Goal: Task Accomplishment & Management: Use online tool/utility

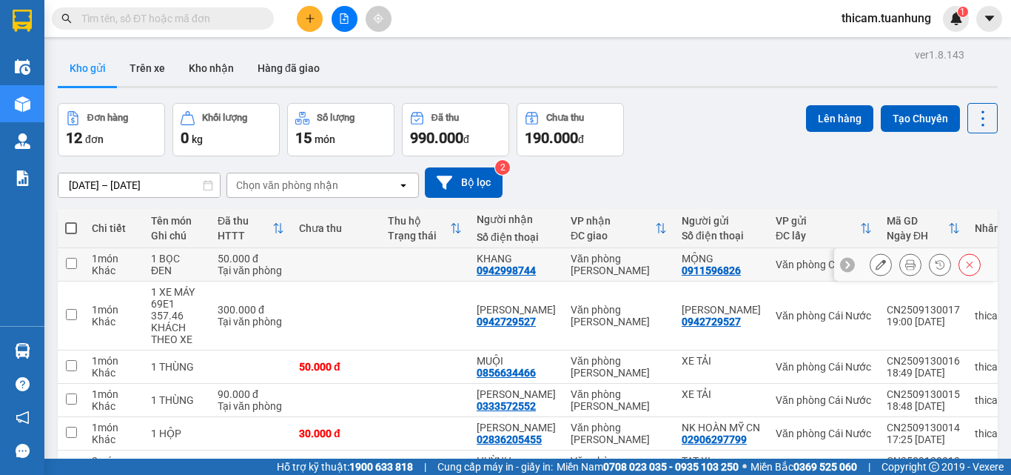
scroll to position [74, 0]
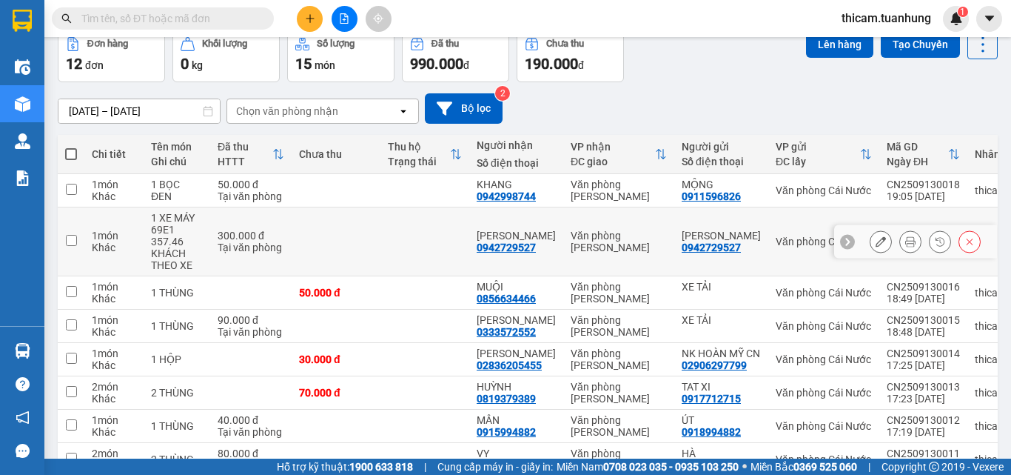
click at [73, 241] on input "checkbox" at bounding box center [71, 240] width 11 height 11
checkbox input "true"
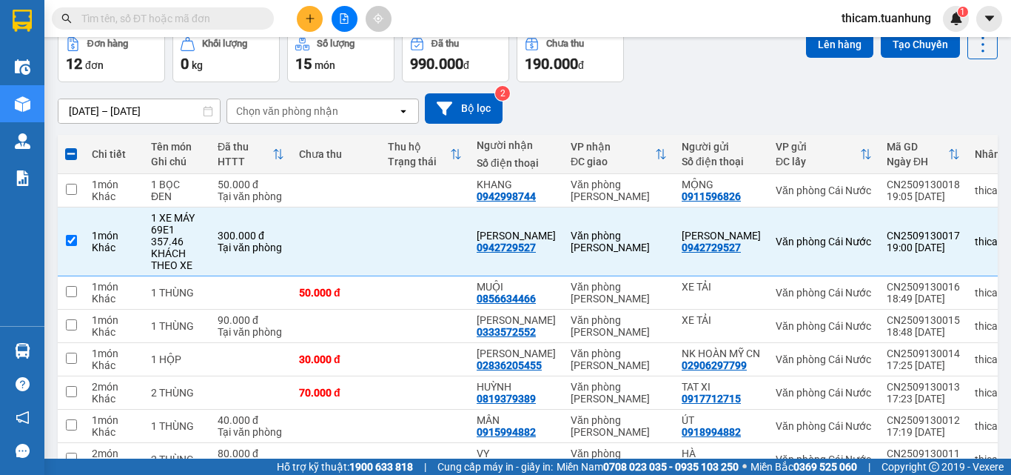
click at [78, 153] on th at bounding box center [71, 154] width 27 height 39
click at [75, 156] on span at bounding box center [71, 154] width 12 height 12
click at [71, 147] on input "checkbox" at bounding box center [71, 147] width 0 height 0
checkbox input "true"
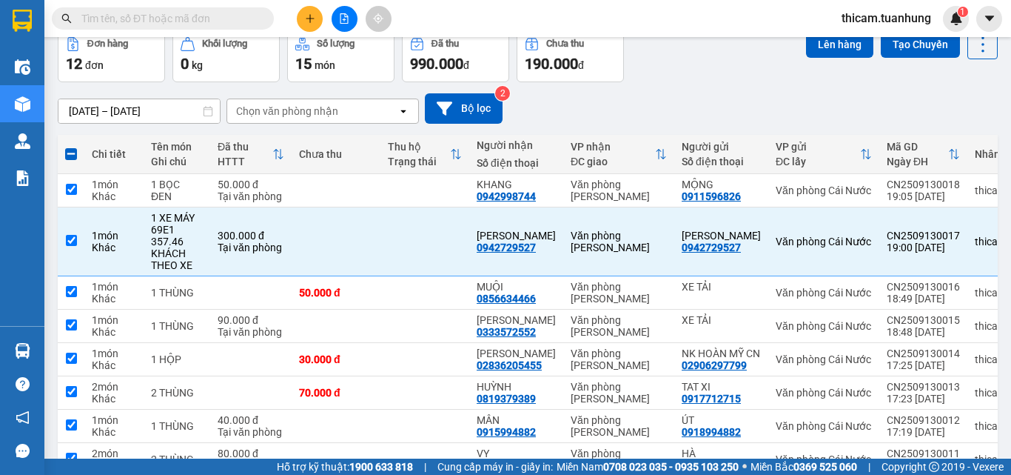
checkbox input "true"
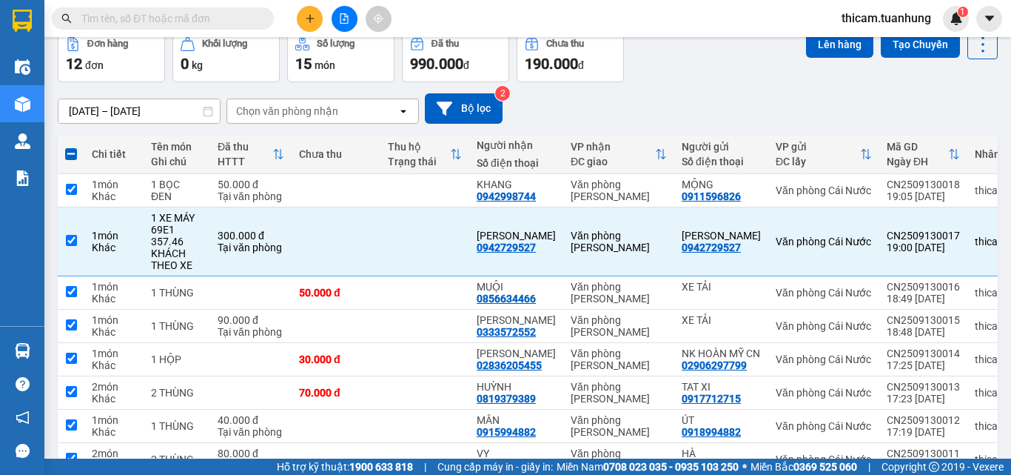
checkbox input "true"
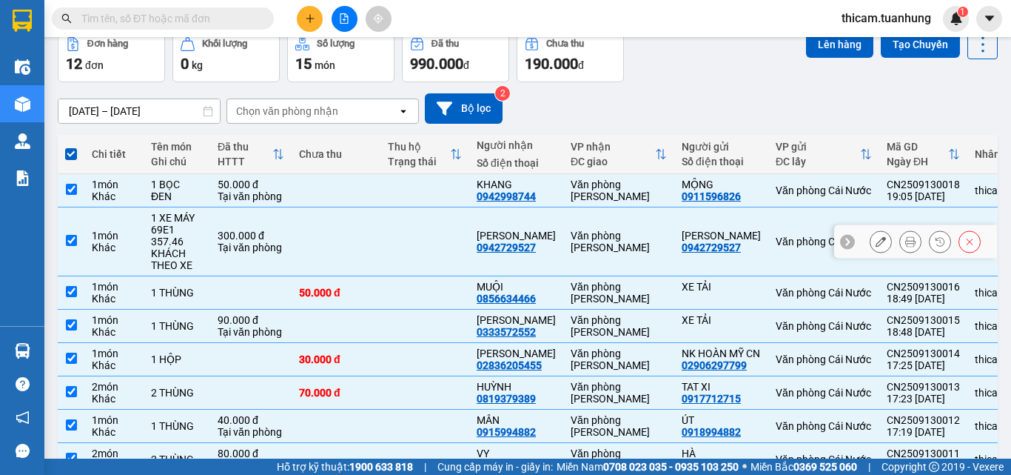
click at [76, 241] on input "checkbox" at bounding box center [71, 240] width 11 height 11
checkbox input "false"
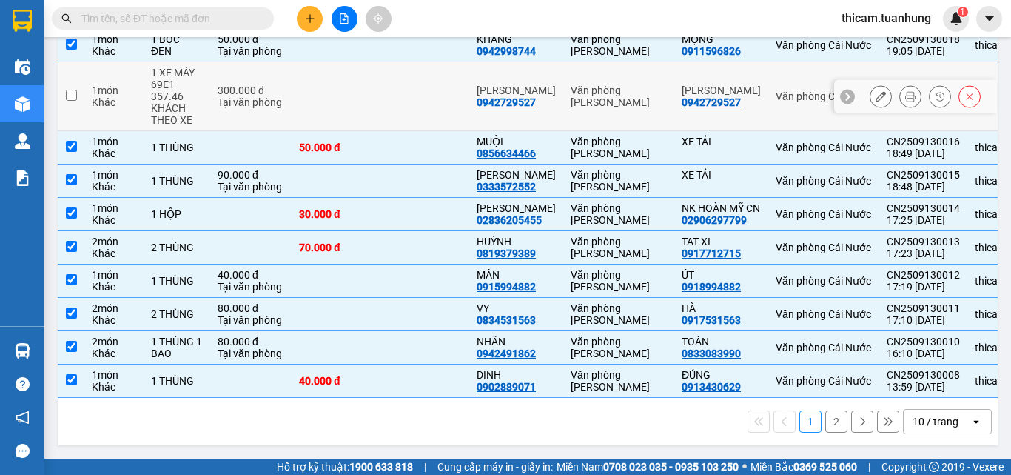
scroll to position [237, 0]
click at [825, 420] on button "2" at bounding box center [836, 421] width 22 height 22
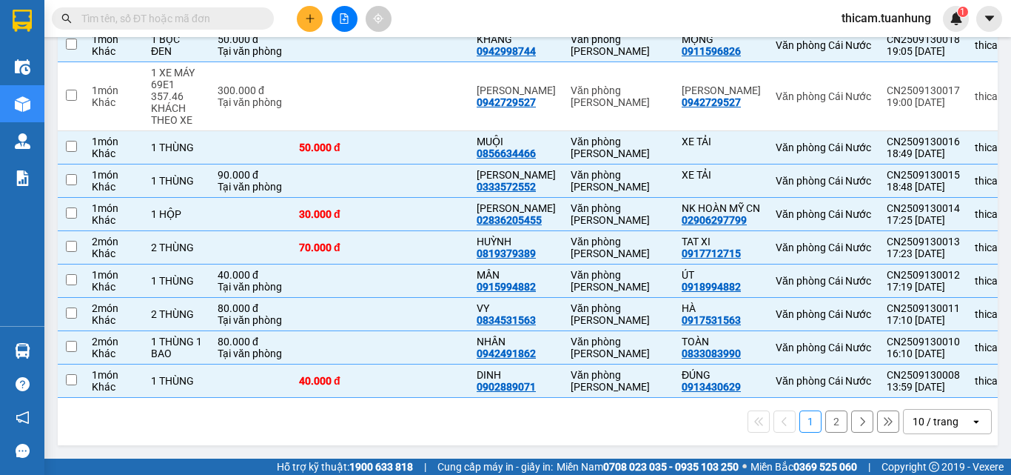
checkbox input "false"
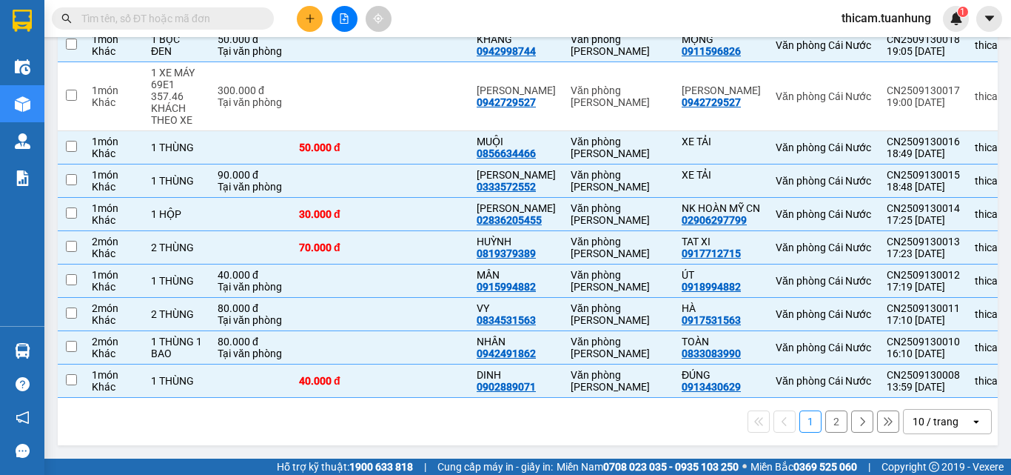
checkbox input "false"
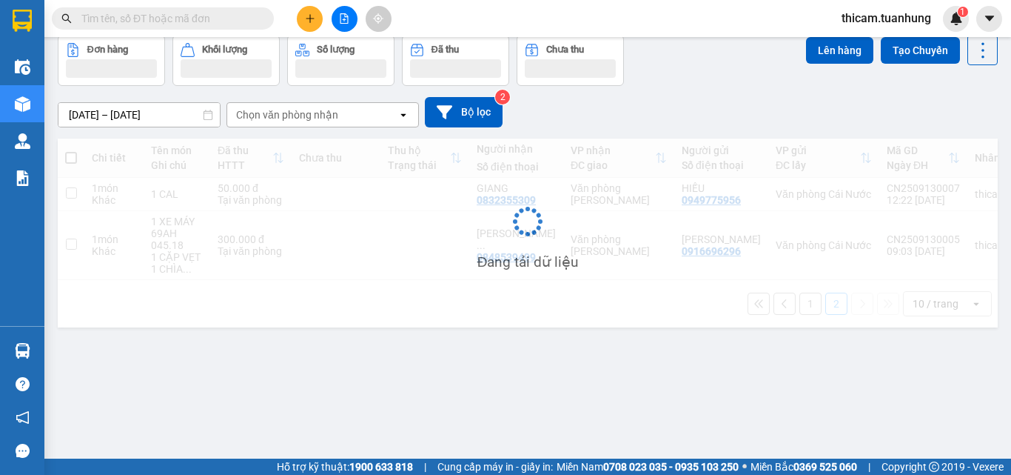
scroll to position [68, 0]
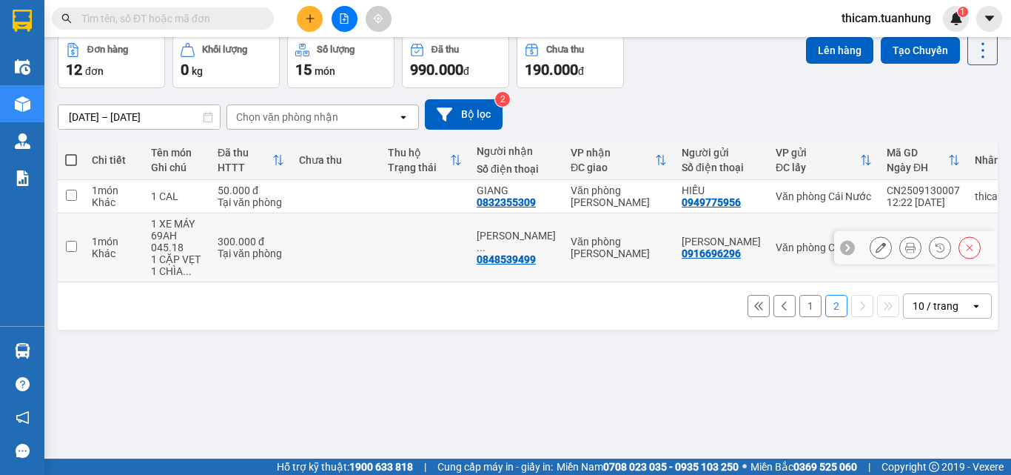
click at [78, 245] on td at bounding box center [71, 247] width 27 height 69
checkbox input "true"
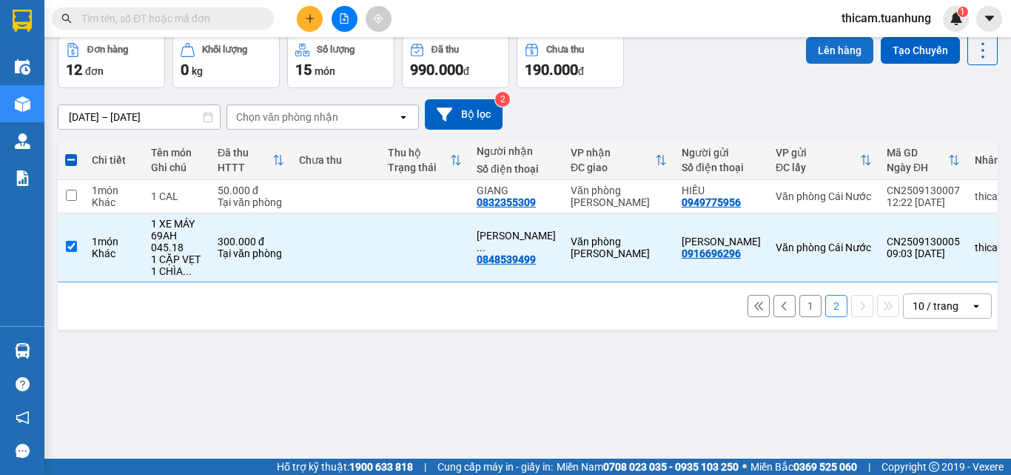
click at [827, 54] on button "Lên hàng" at bounding box center [839, 50] width 67 height 27
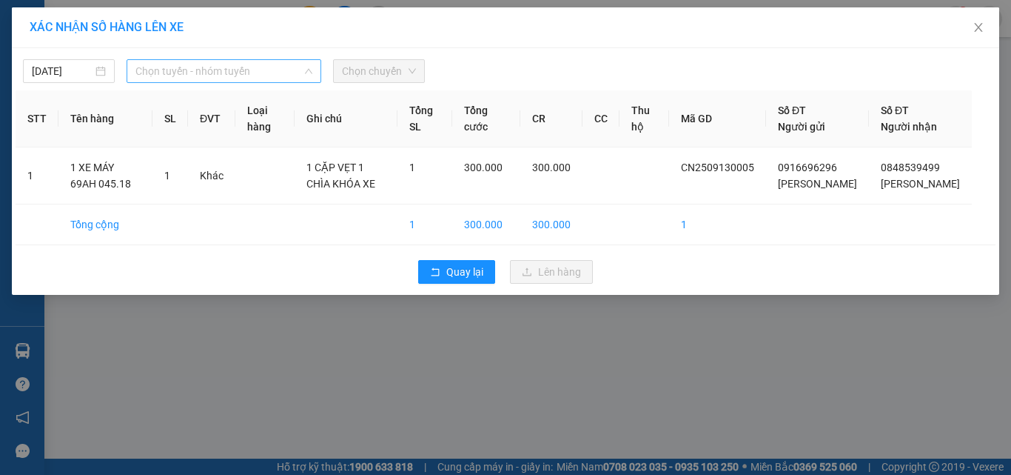
click at [301, 76] on span "Chọn tuyến - nhóm tuyến" at bounding box center [223, 71] width 177 height 22
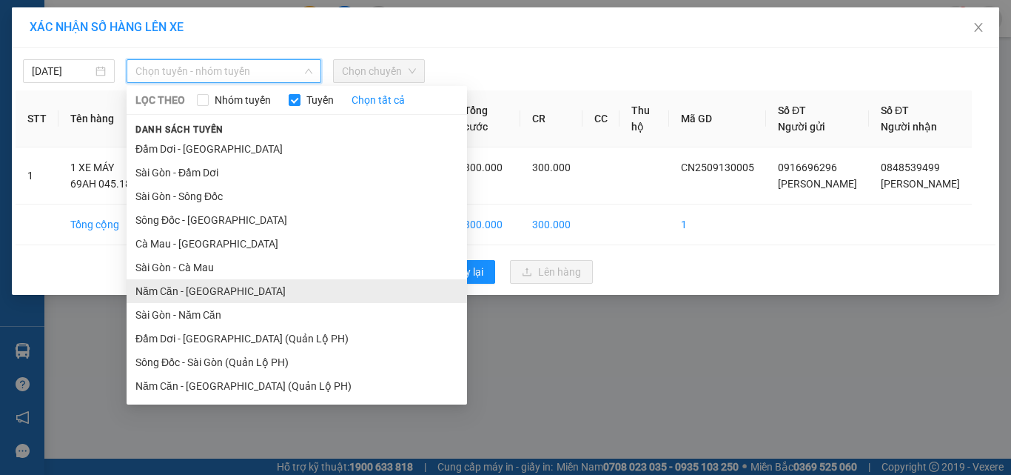
click at [201, 289] on li "Năm Căn - [GEOGRAPHIC_DATA]" at bounding box center [297, 291] width 341 height 24
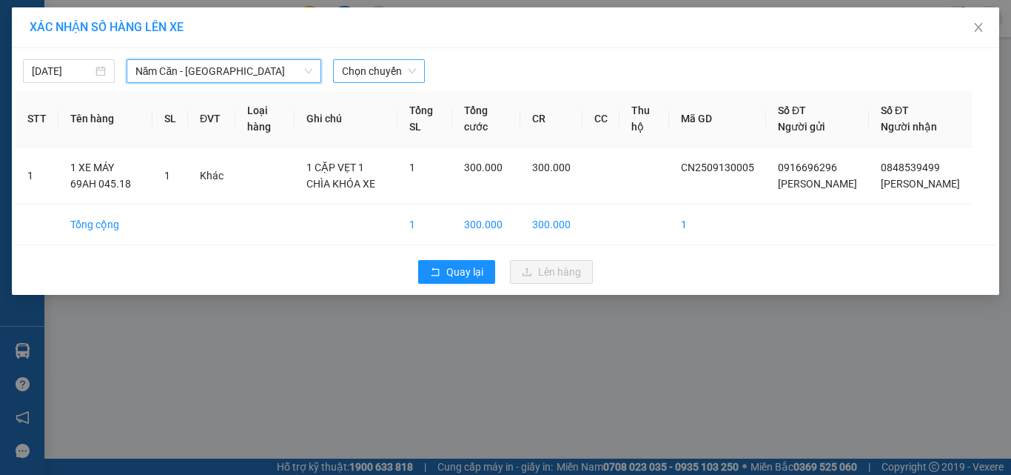
click at [412, 67] on span "Chọn chuyến" at bounding box center [379, 71] width 74 height 22
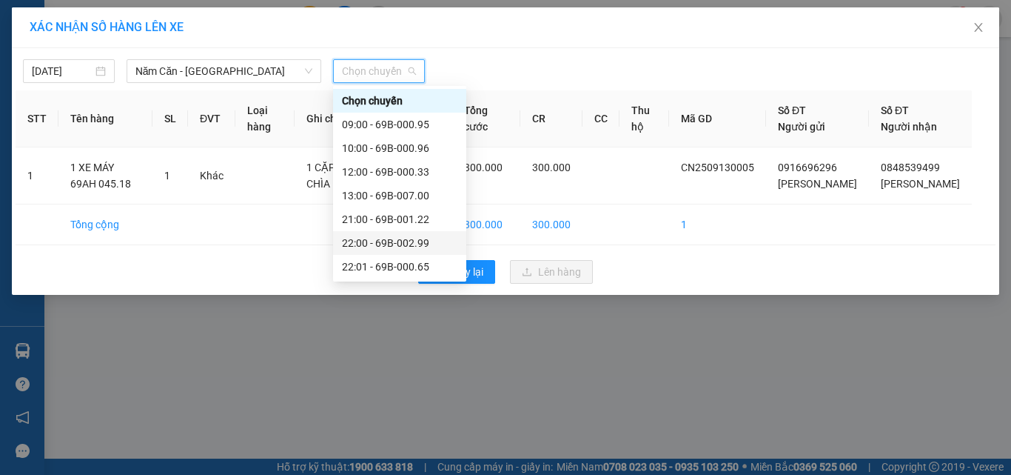
click at [415, 239] on div "22:00 - 69B-002.99" at bounding box center [399, 243] width 115 height 16
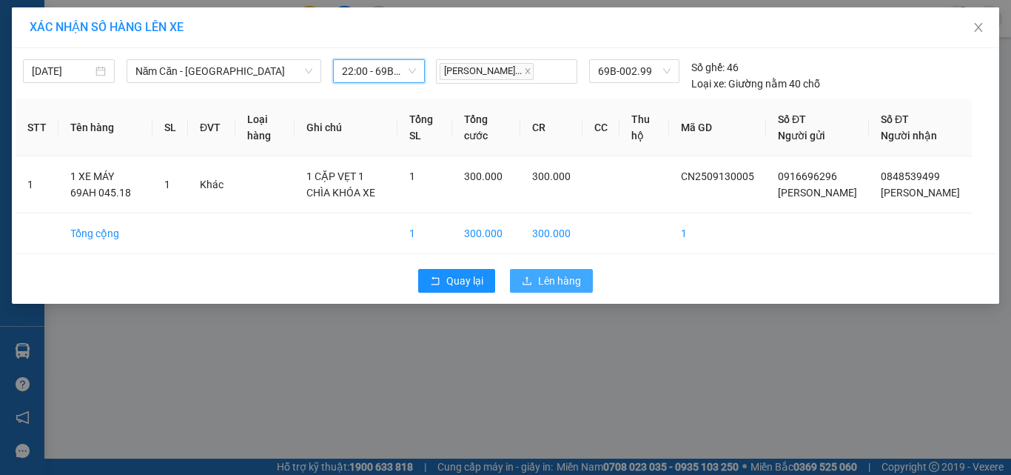
click at [544, 289] on span "Lên hàng" at bounding box center [559, 280] width 43 height 16
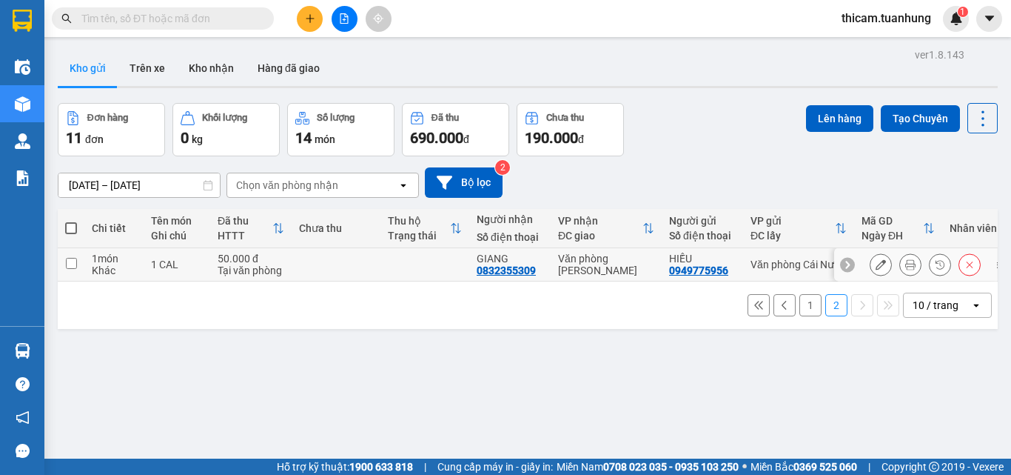
click at [71, 265] on input "checkbox" at bounding box center [71, 263] width 11 height 11
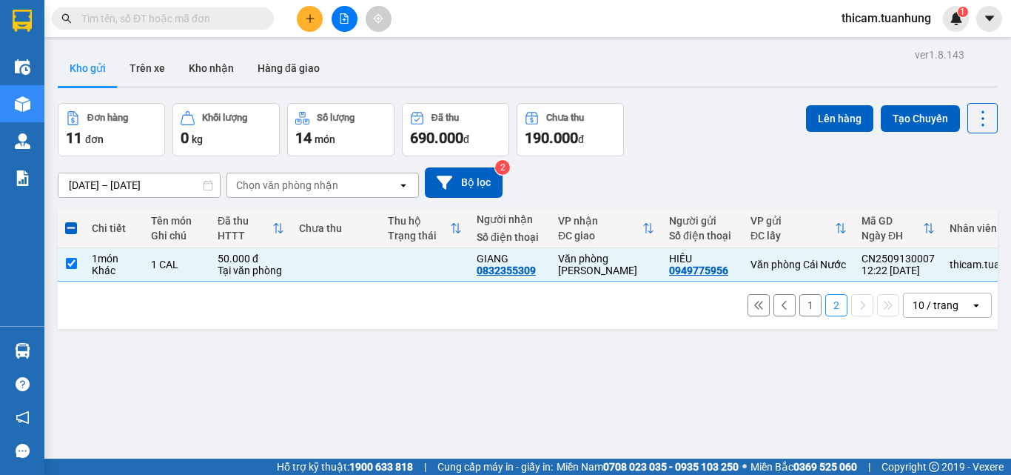
click at [800, 307] on button "1" at bounding box center [811, 305] width 22 height 22
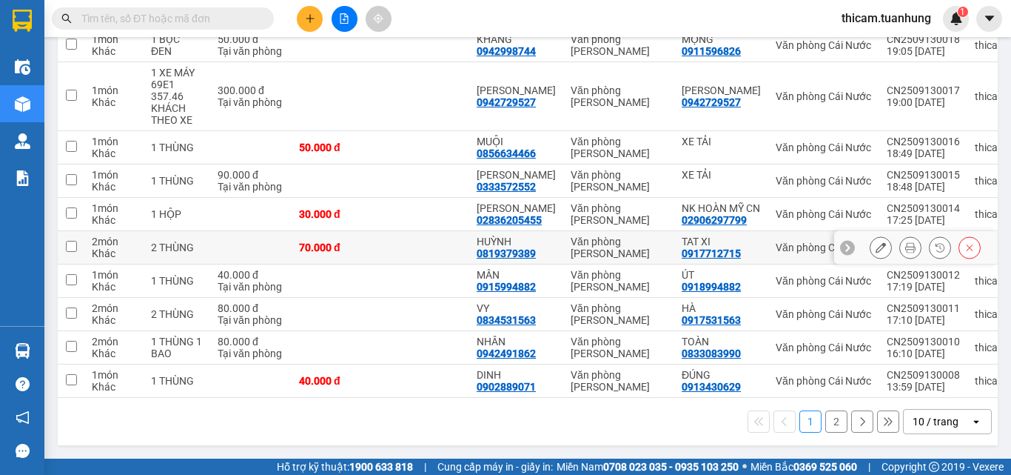
scroll to position [89, 0]
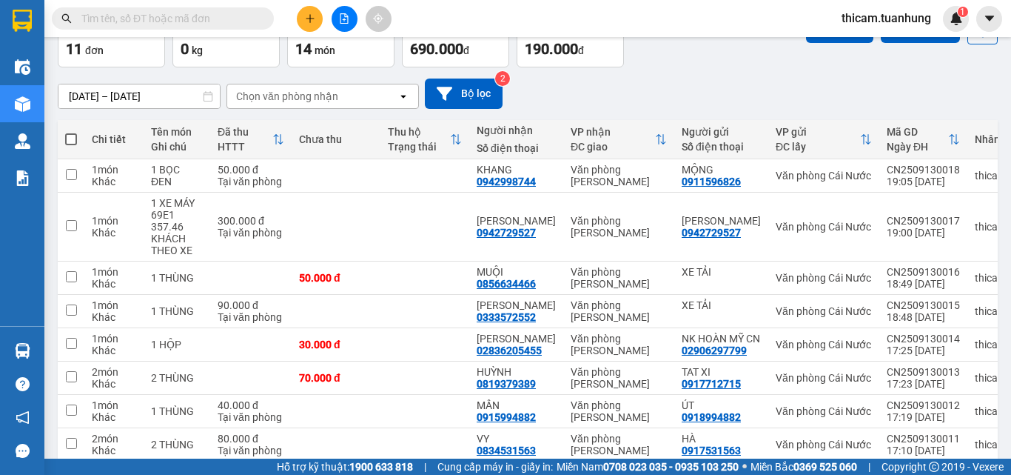
click at [69, 140] on span at bounding box center [71, 139] width 12 height 12
click at [71, 132] on input "checkbox" at bounding box center [71, 132] width 0 height 0
checkbox input "true"
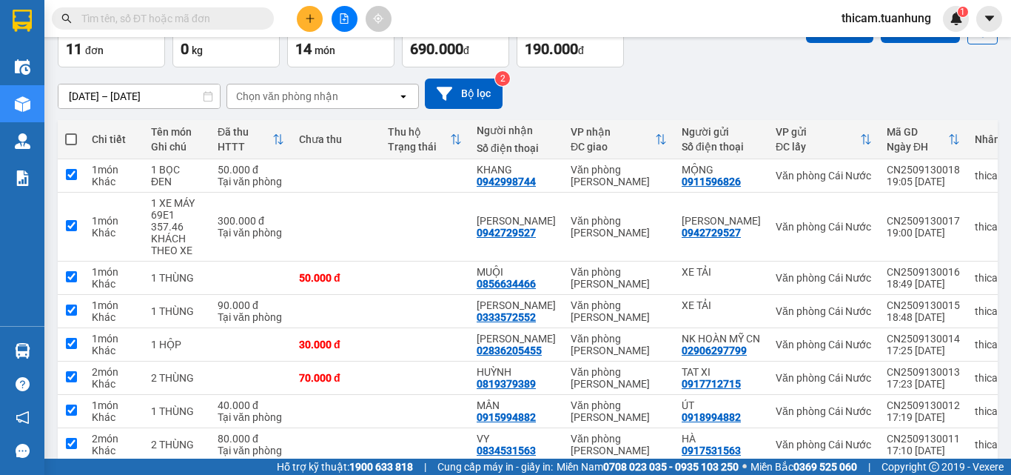
checkbox input "true"
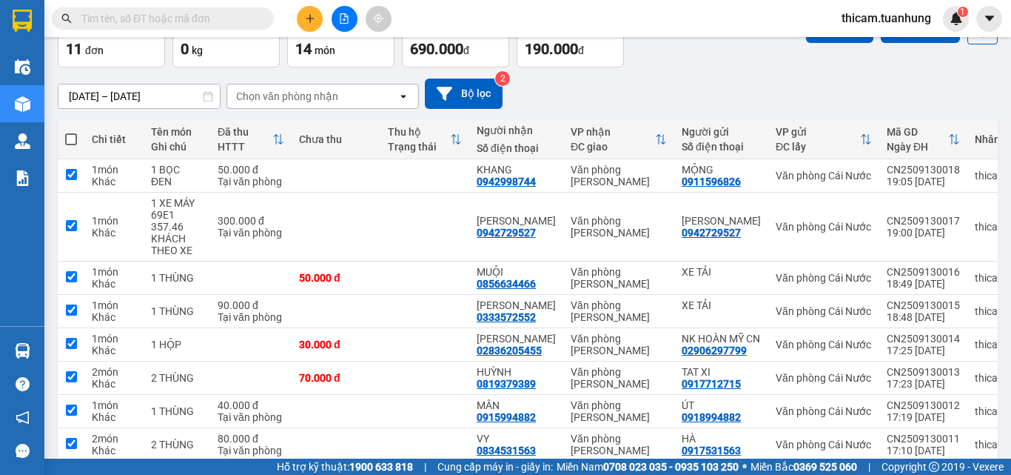
checkbox input "true"
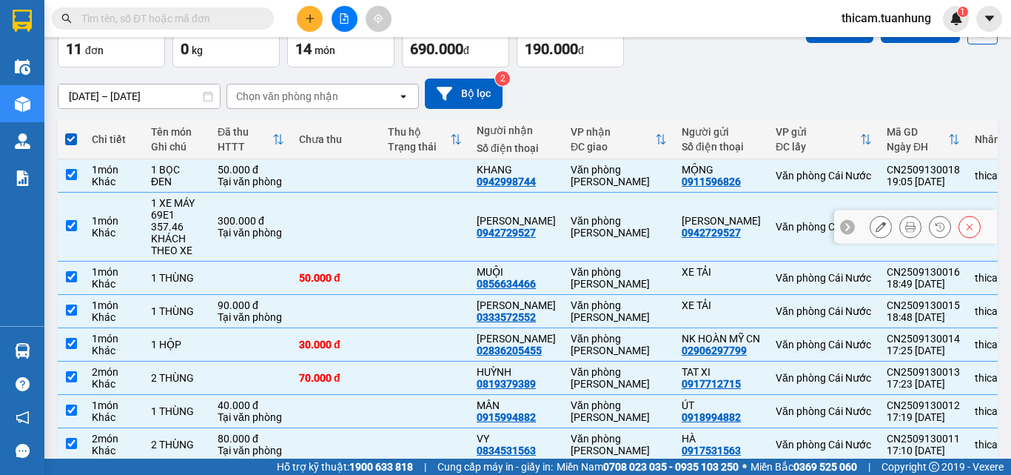
click at [70, 225] on input "checkbox" at bounding box center [71, 225] width 11 height 11
checkbox input "false"
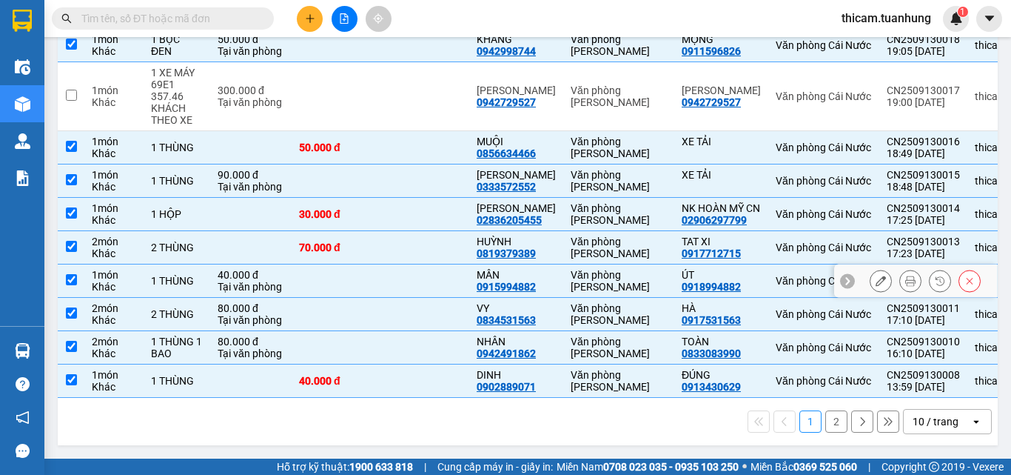
scroll to position [15, 0]
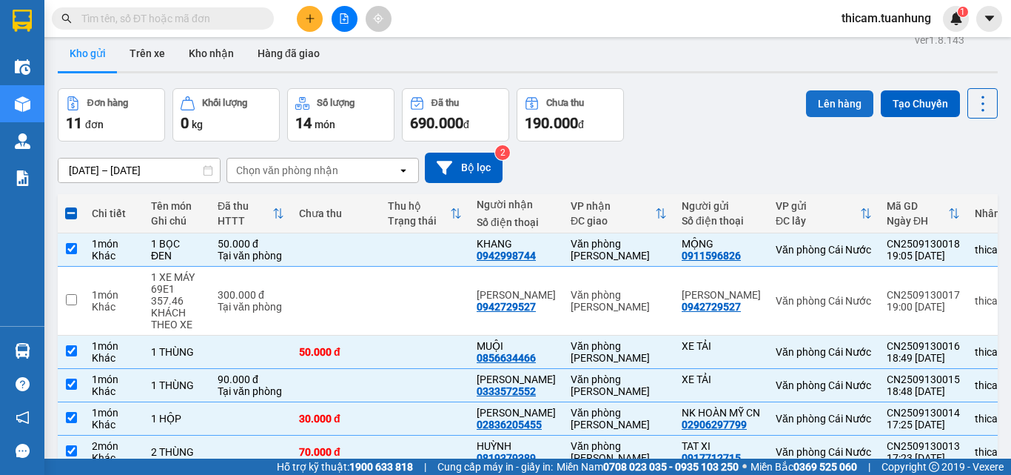
click at [837, 101] on button "Lên hàng" at bounding box center [839, 103] width 67 height 27
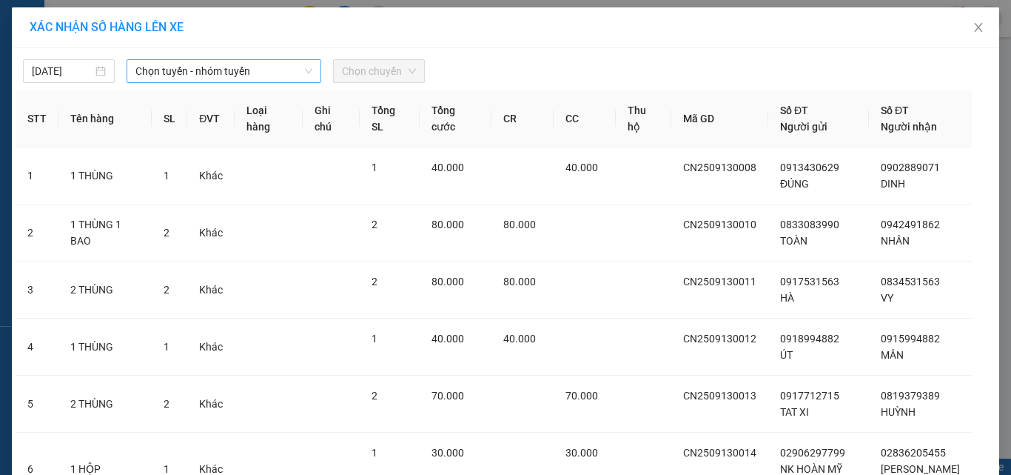
click at [295, 71] on span "Chọn tuyến - nhóm tuyến" at bounding box center [223, 71] width 177 height 22
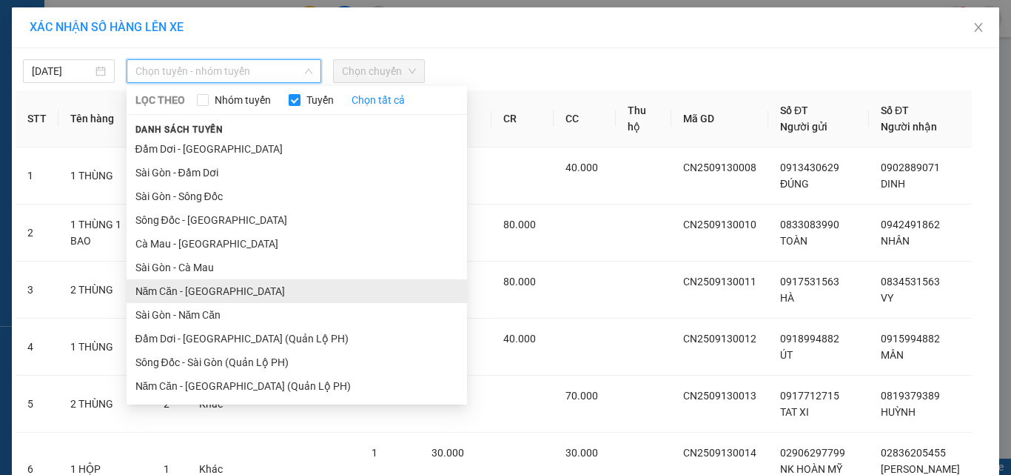
click at [192, 297] on li "Năm Căn - [GEOGRAPHIC_DATA]" at bounding box center [297, 291] width 341 height 24
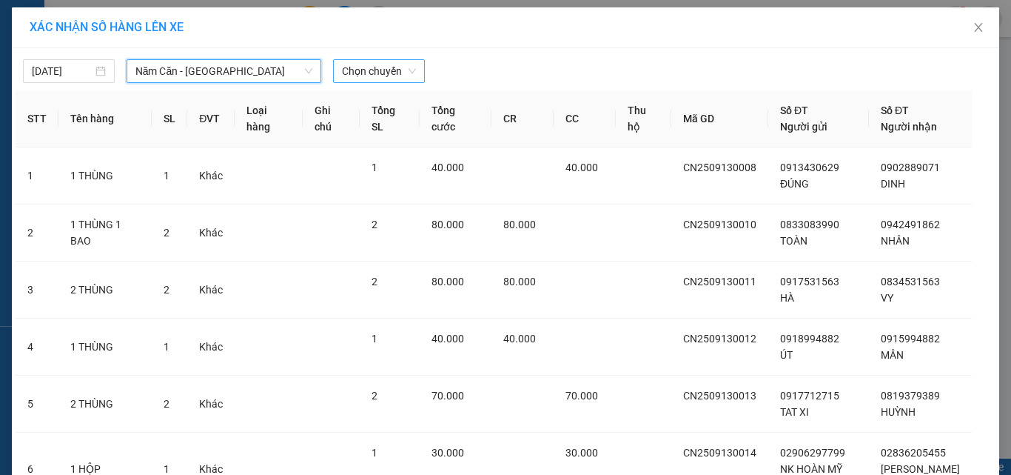
click at [407, 73] on span "Chọn chuyến" at bounding box center [379, 71] width 74 height 22
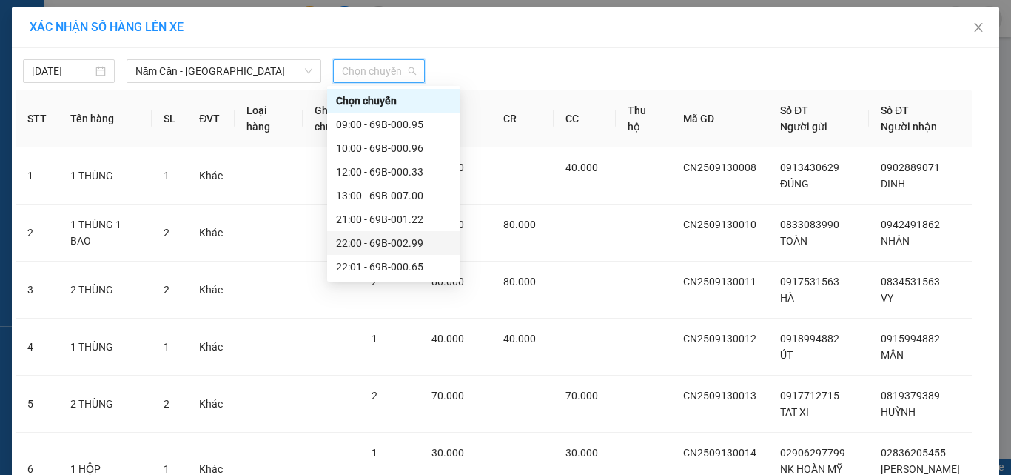
click at [403, 238] on div "22:00 - 69B-002.99" at bounding box center [393, 243] width 115 height 16
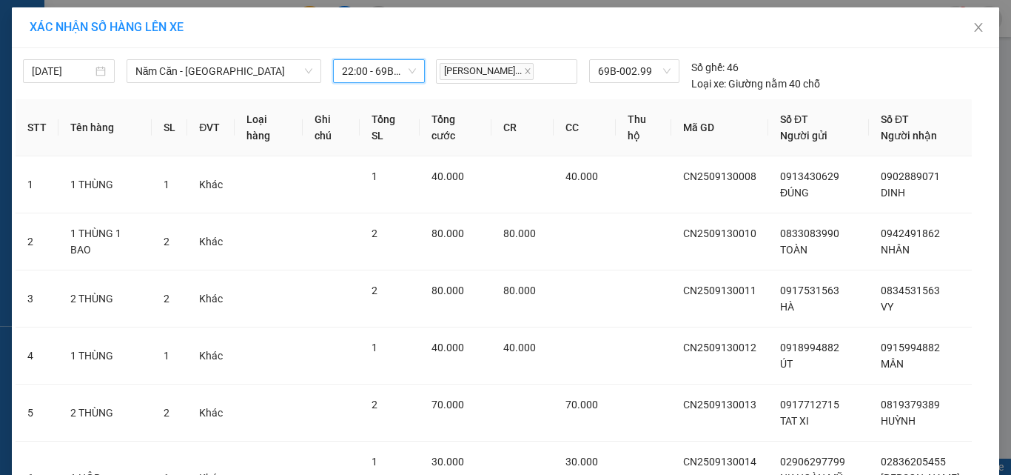
scroll to position [303, 0]
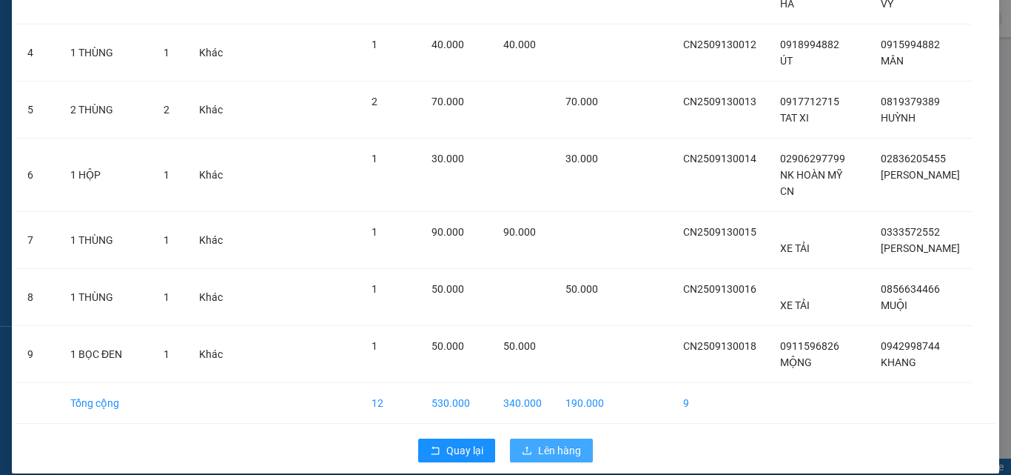
click at [560, 442] on span "Lên hàng" at bounding box center [559, 450] width 43 height 16
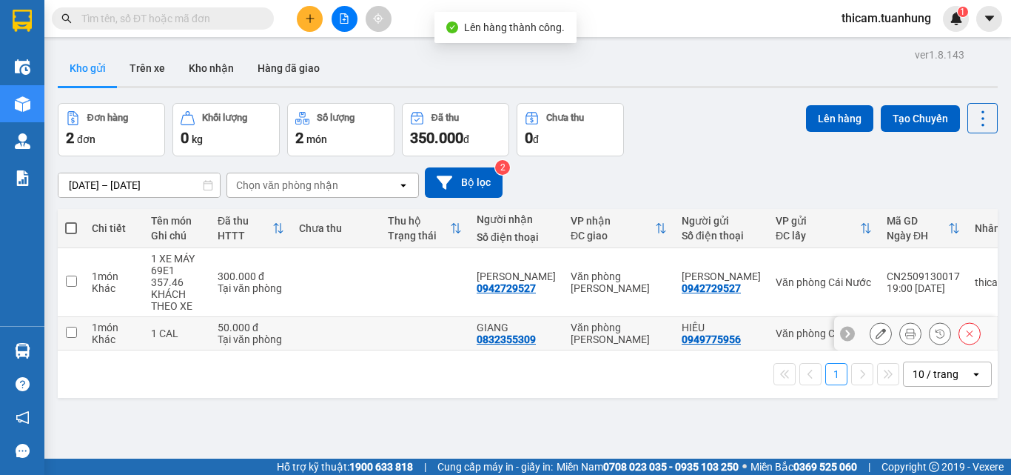
click at [77, 327] on td at bounding box center [71, 333] width 27 height 33
checkbox input "true"
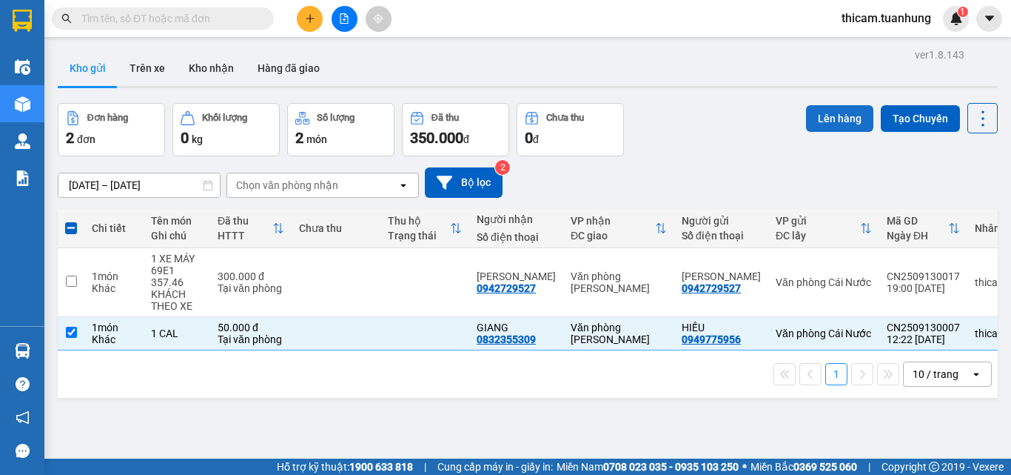
click at [834, 118] on button "Lên hàng" at bounding box center [839, 118] width 67 height 27
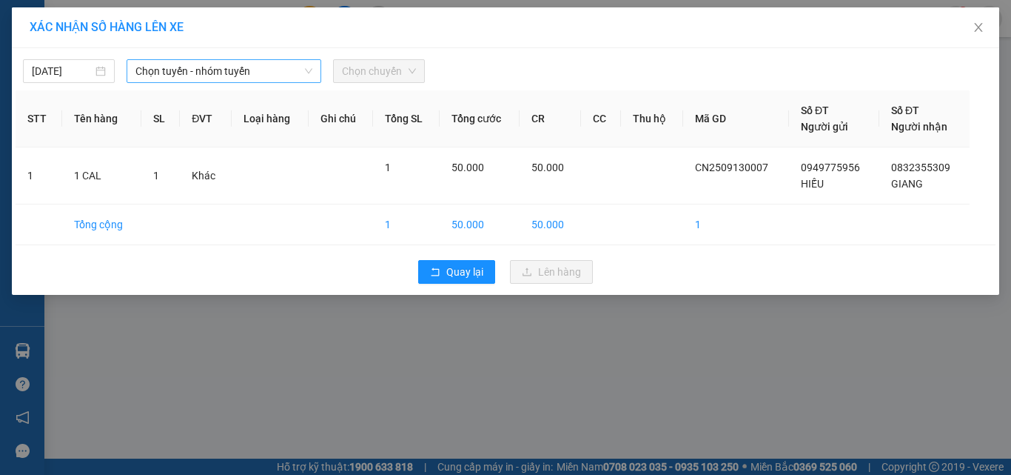
click at [272, 67] on span "Chọn tuyến - nhóm tuyến" at bounding box center [223, 71] width 177 height 22
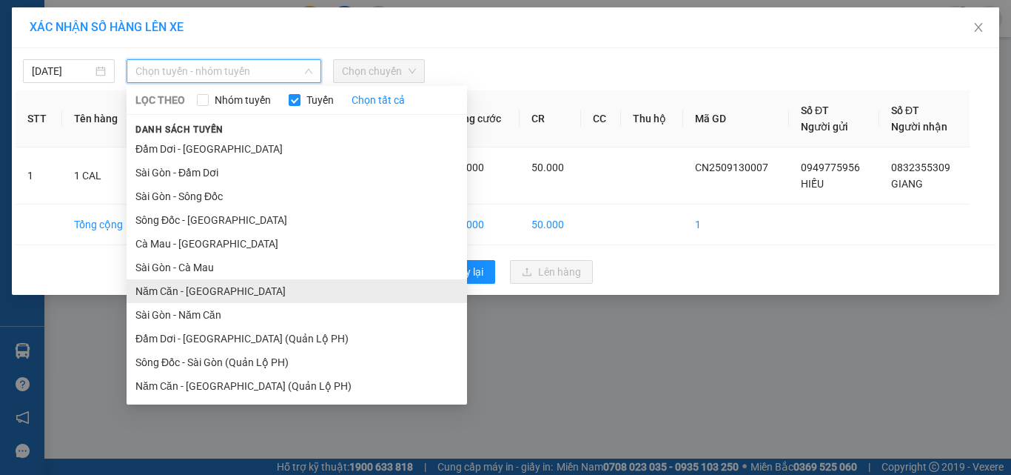
click at [184, 292] on li "Năm Căn - [GEOGRAPHIC_DATA]" at bounding box center [297, 291] width 341 height 24
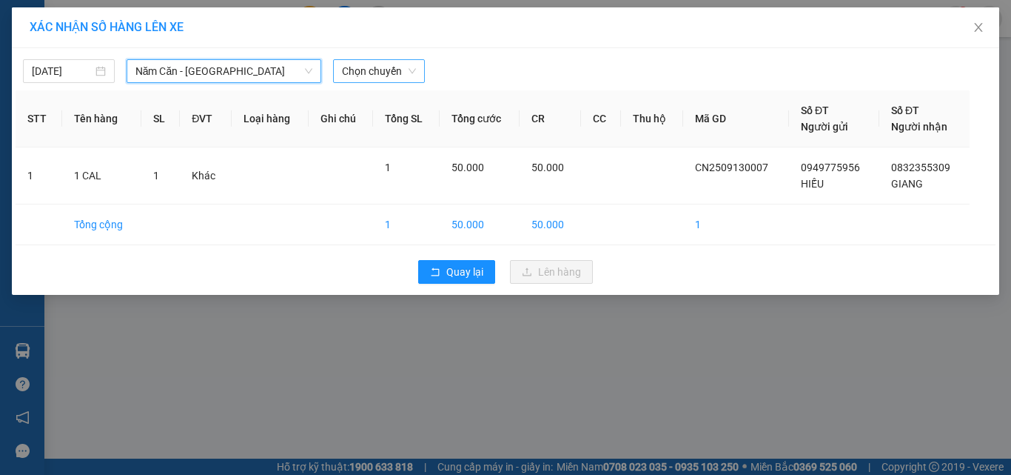
click at [407, 75] on span "Chọn chuyến" at bounding box center [379, 71] width 74 height 22
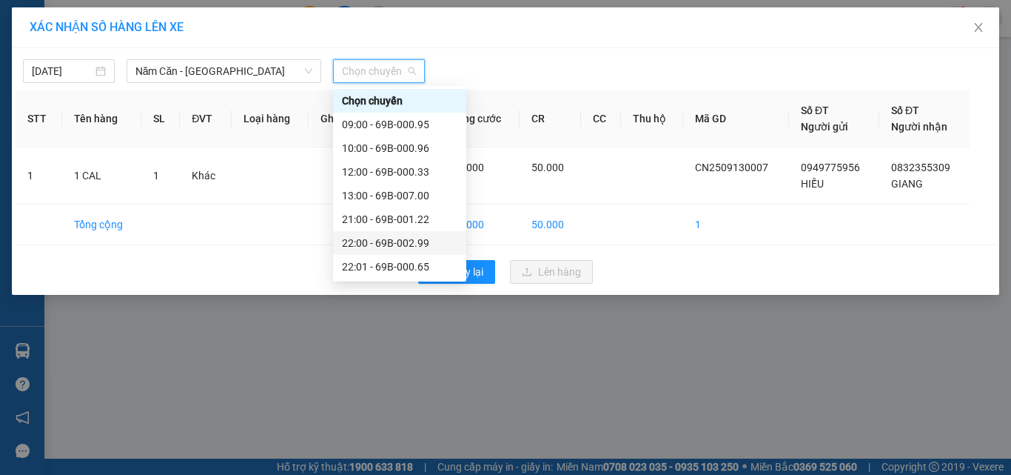
click at [409, 242] on div "22:00 - 69B-002.99" at bounding box center [399, 243] width 115 height 16
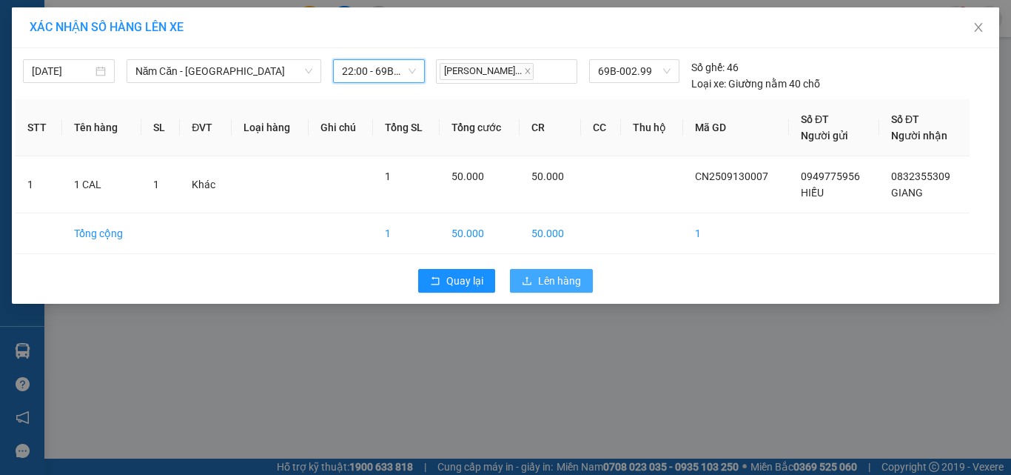
click at [546, 288] on span "Lên hàng" at bounding box center [559, 280] width 43 height 16
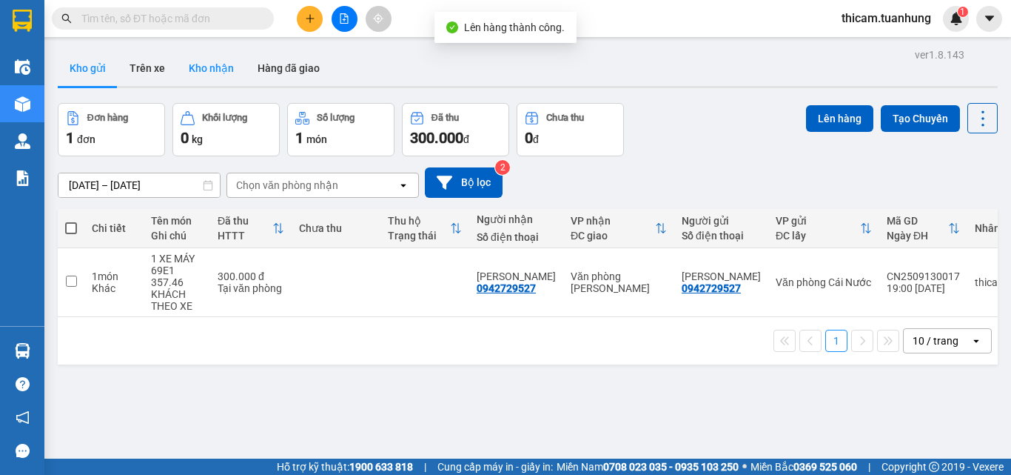
click at [215, 67] on button "Kho nhận" at bounding box center [211, 68] width 69 height 36
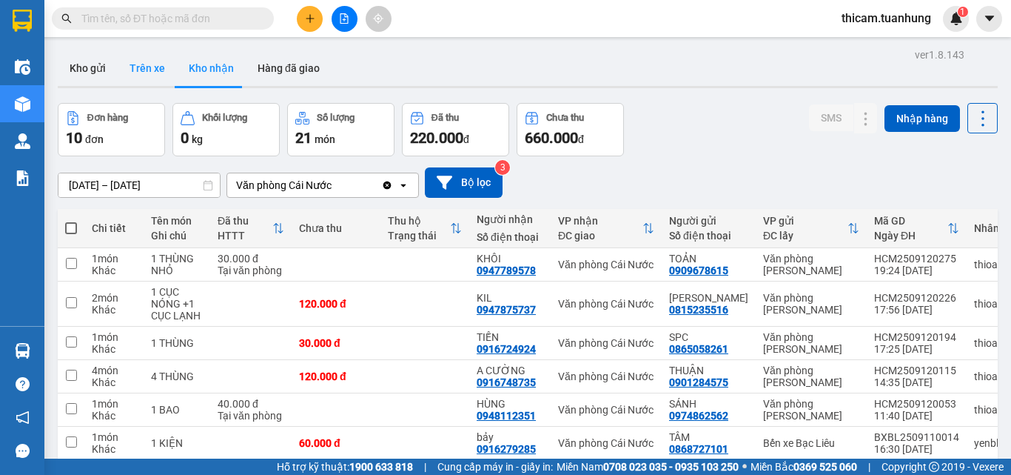
click at [154, 72] on button "Trên xe" at bounding box center [147, 68] width 59 height 36
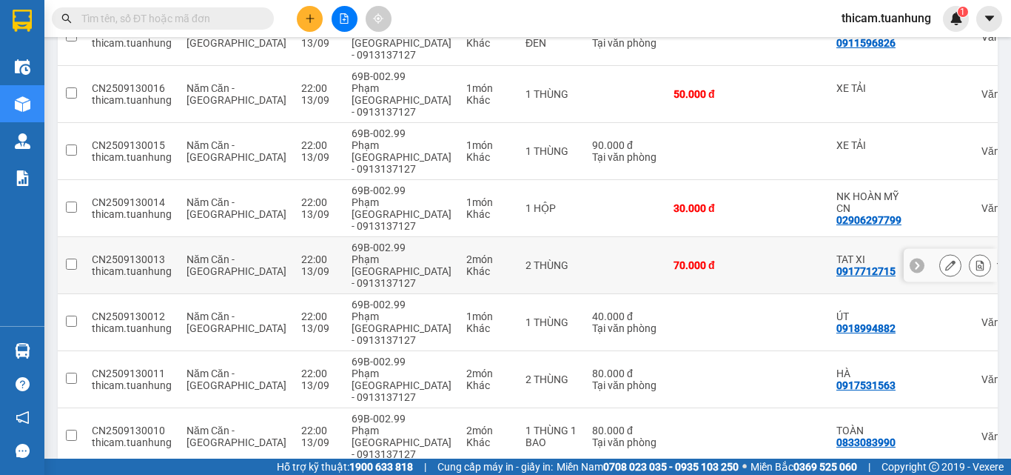
scroll to position [426, 0]
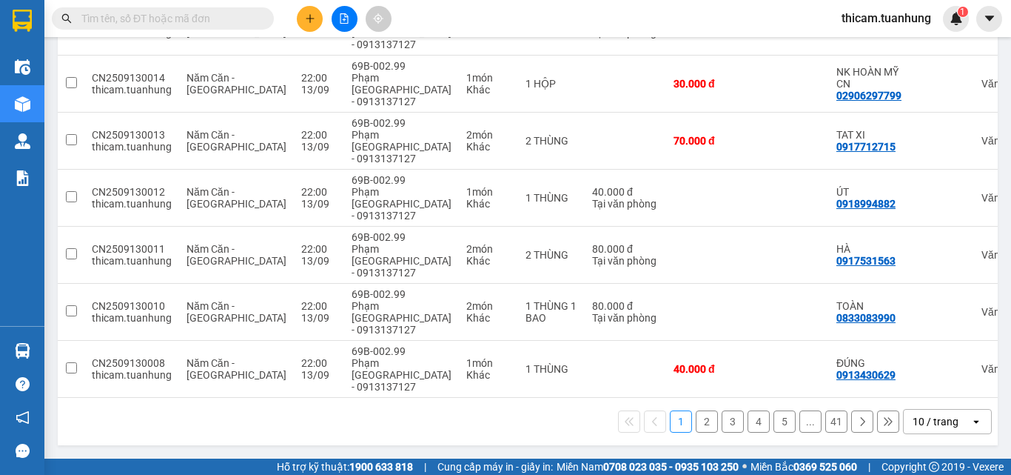
click at [698, 421] on button "2" at bounding box center [707, 421] width 22 height 22
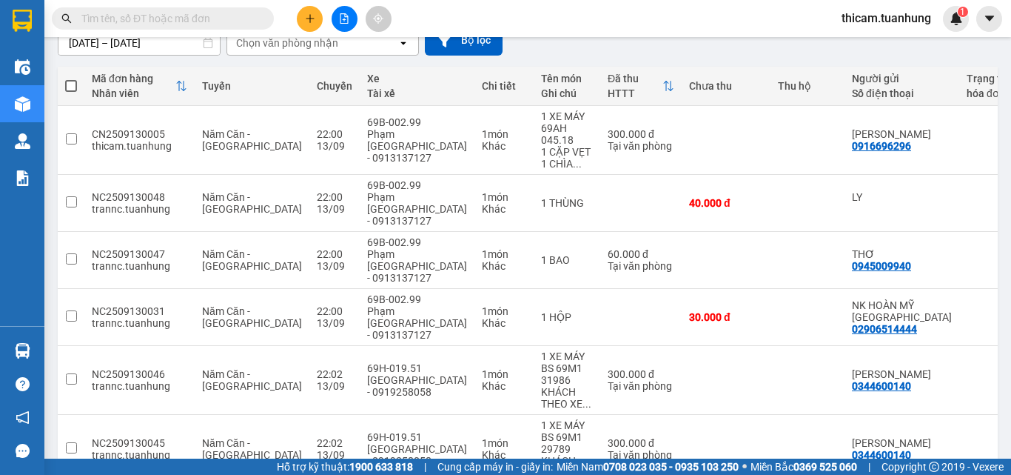
scroll to position [0, 0]
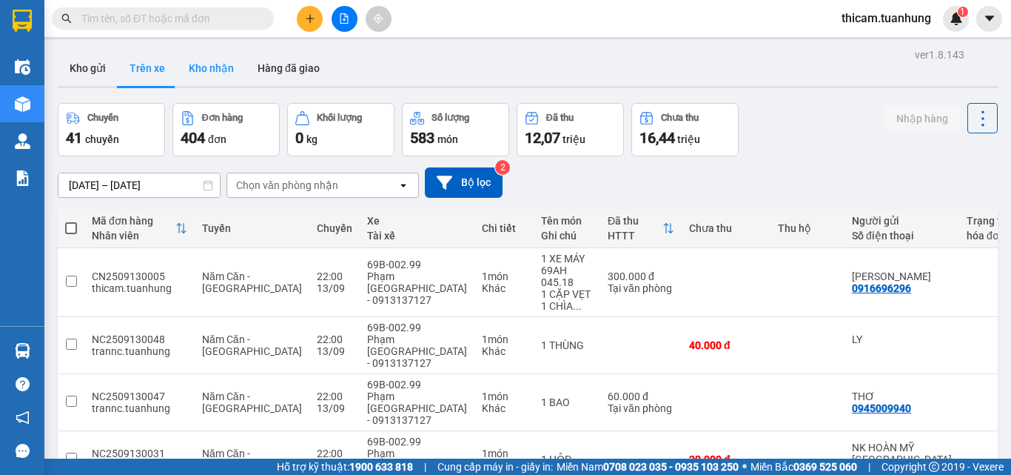
click at [218, 67] on button "Kho nhận" at bounding box center [211, 68] width 69 height 36
